Goal: Navigation & Orientation: Find specific page/section

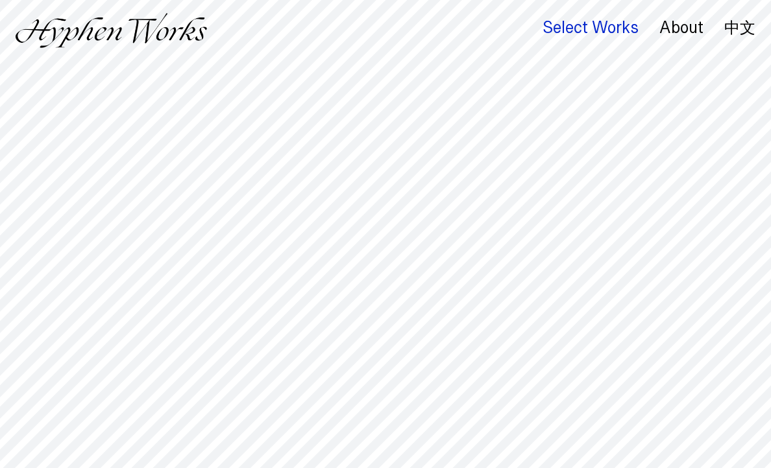
click at [602, 29] on div "Select Works" at bounding box center [590, 28] width 96 height 18
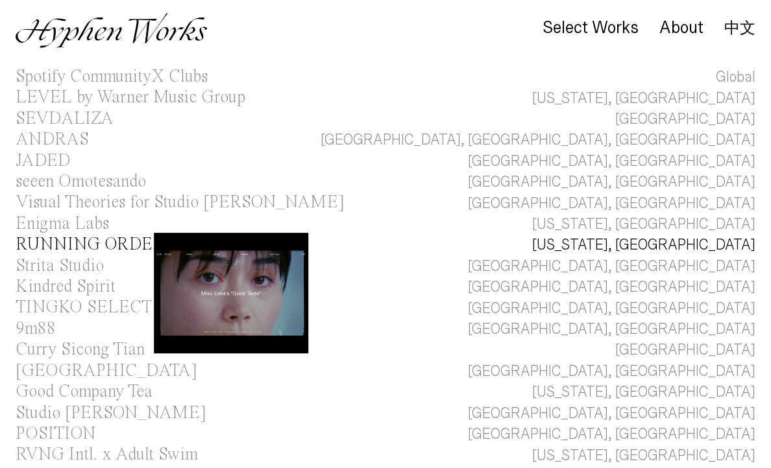
scroll to position [59, 0]
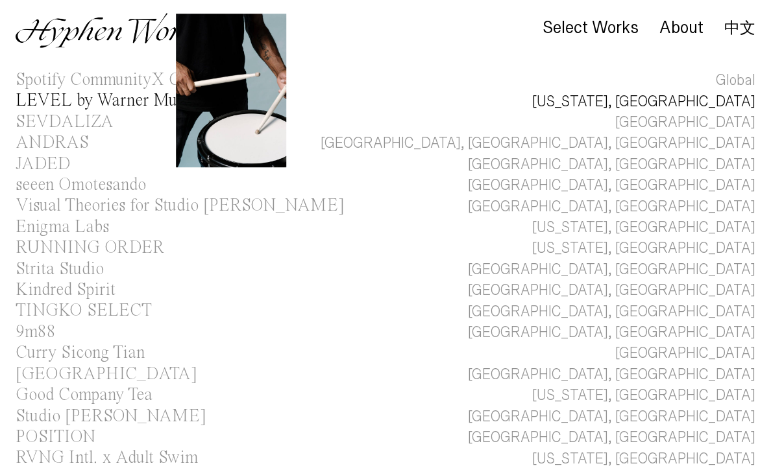
click at [108, 91] on div "LEVEL by Warner Music Group" at bounding box center [131, 101] width 230 height 21
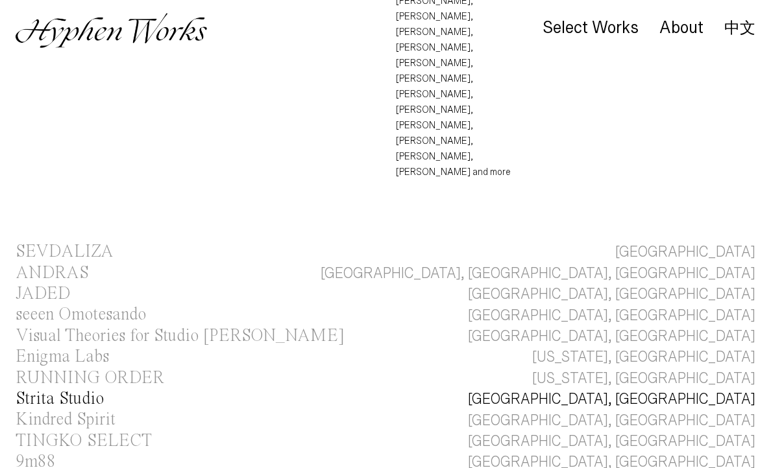
scroll to position [553, 0]
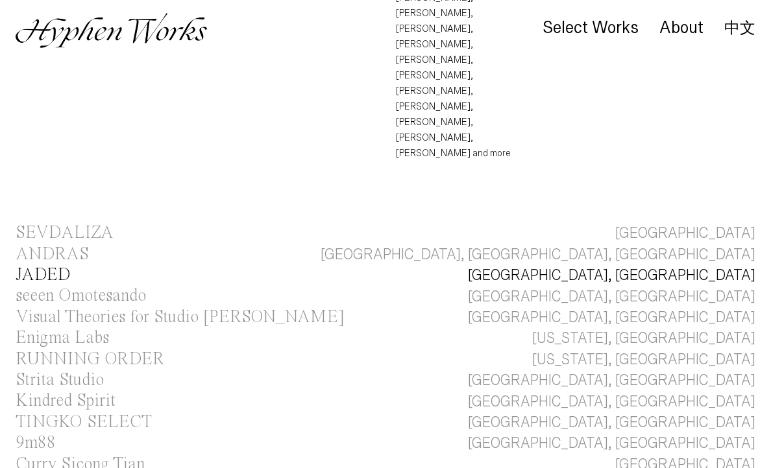
click at [64, 267] on div "JADED" at bounding box center [43, 276] width 55 height 18
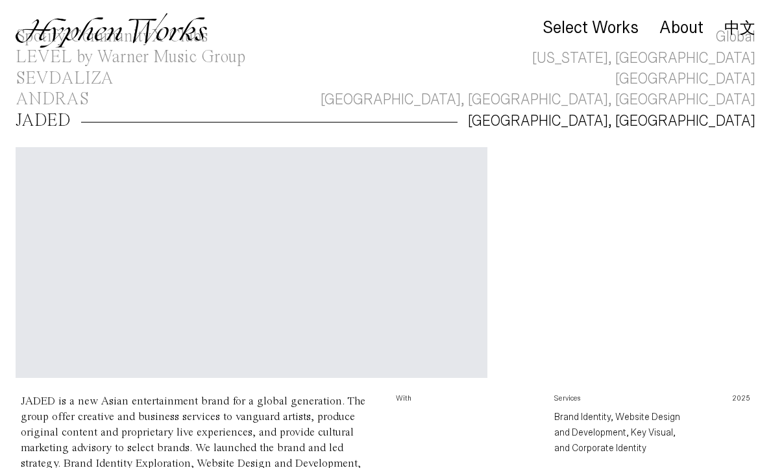
scroll to position [104, 0]
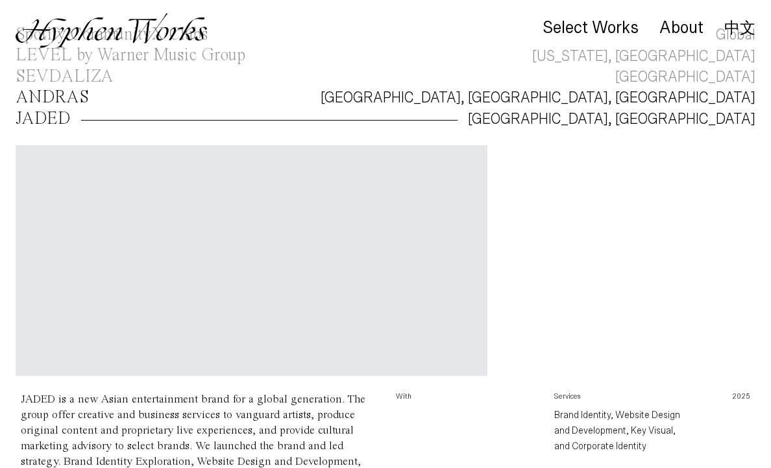
click at [71, 97] on div "ANDRAS" at bounding box center [52, 98] width 73 height 18
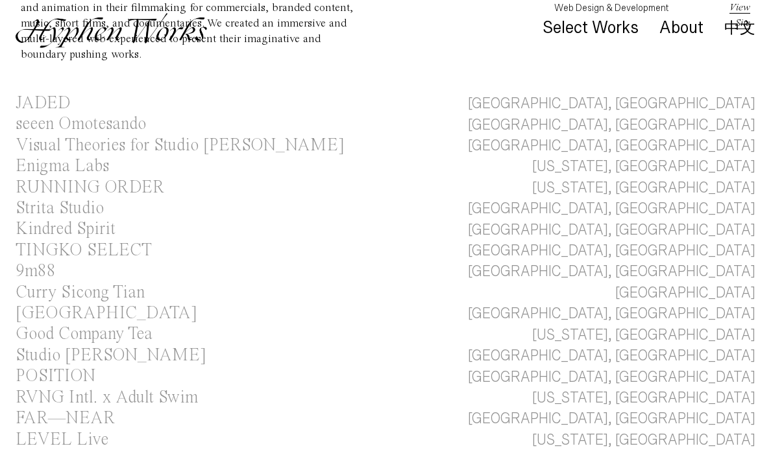
scroll to position [540, 0]
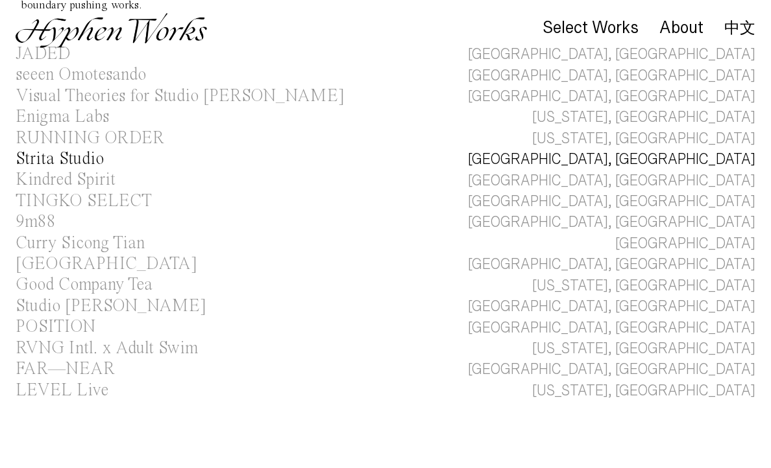
click at [50, 153] on div "Strita Studio" at bounding box center [60, 159] width 88 height 18
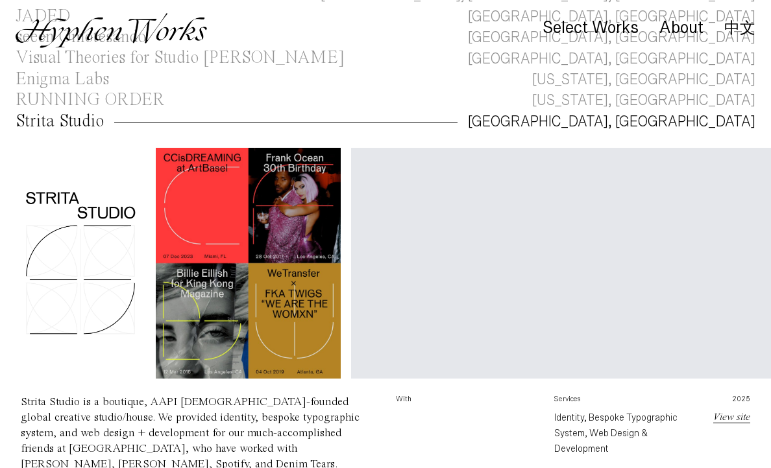
scroll to position [210, 0]
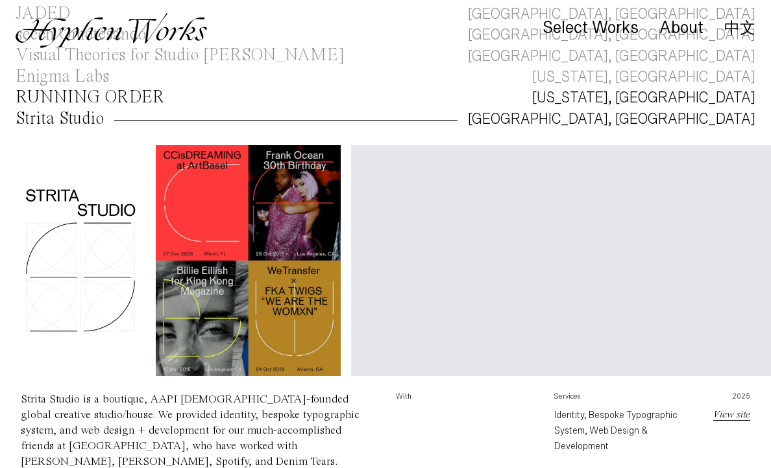
click at [80, 93] on div "RUNNING ORDER" at bounding box center [90, 98] width 149 height 18
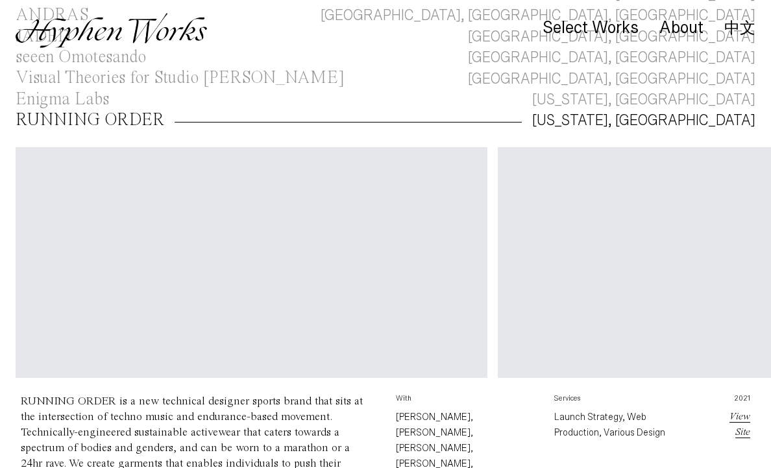
scroll to position [188, 0]
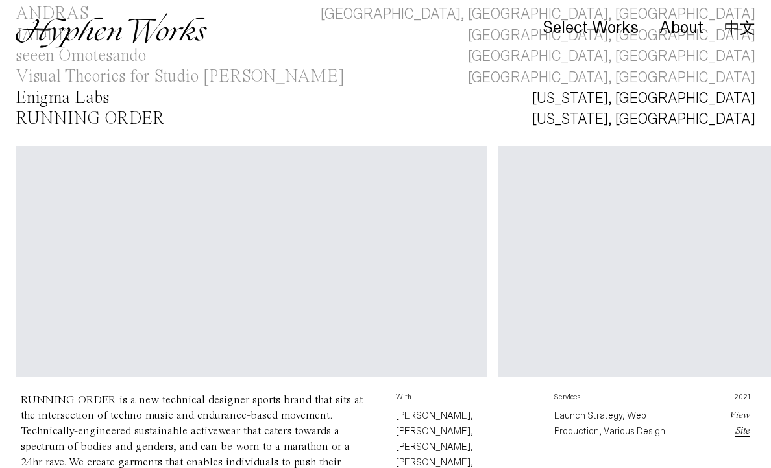
click at [80, 90] on div "Enigma Labs" at bounding box center [62, 99] width 93 height 18
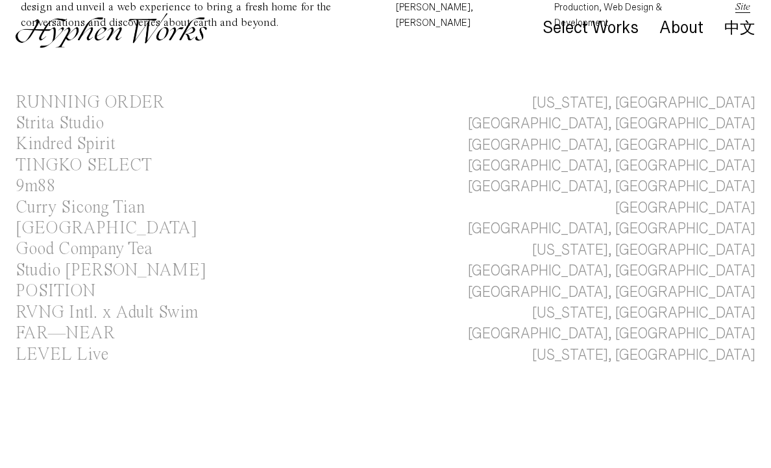
scroll to position [735, 0]
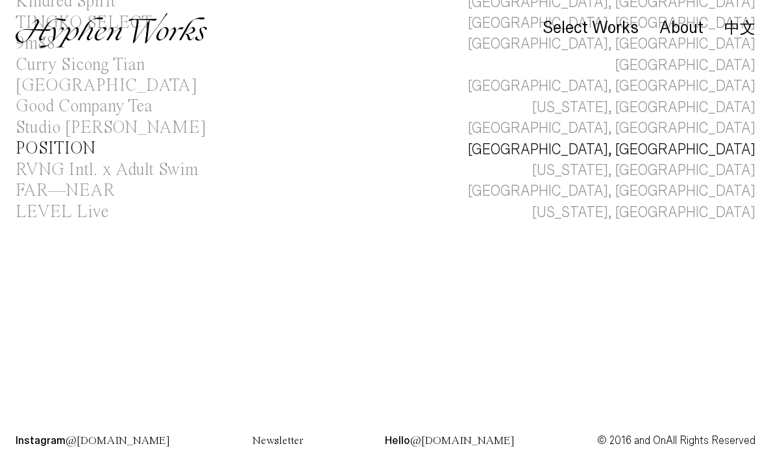
click at [63, 144] on div "POSITION" at bounding box center [56, 149] width 80 height 18
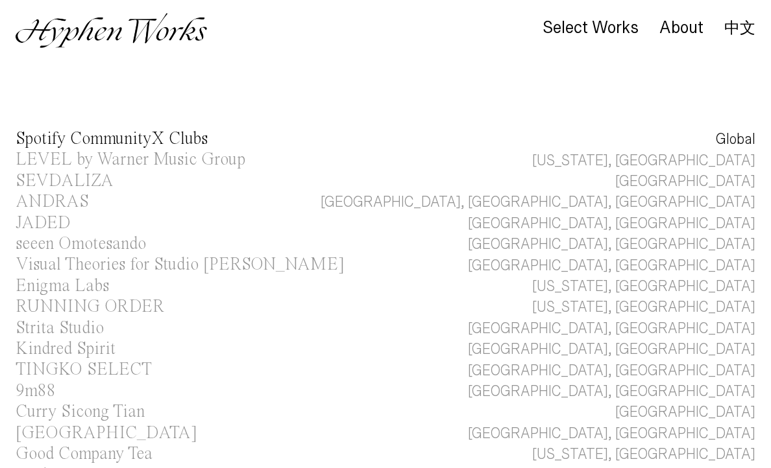
click at [66, 138] on div "Spotify CommunityX Clubs" at bounding box center [112, 139] width 192 height 18
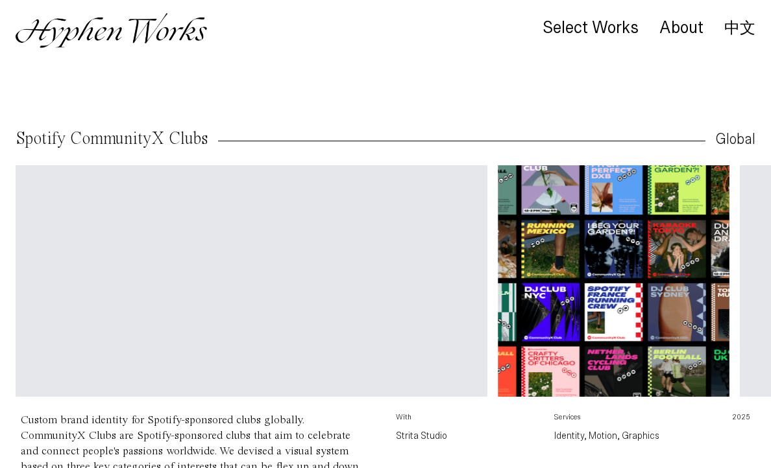
scroll to position [20, 0]
